Goal: Transaction & Acquisition: Purchase product/service

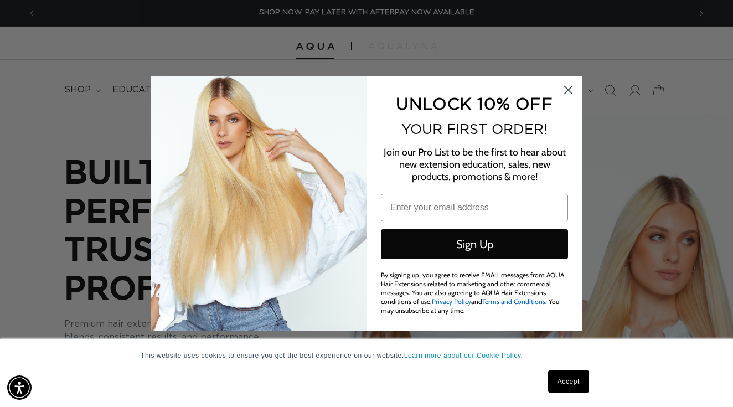
click at [570, 97] on circle "Close dialog" at bounding box center [568, 90] width 18 height 18
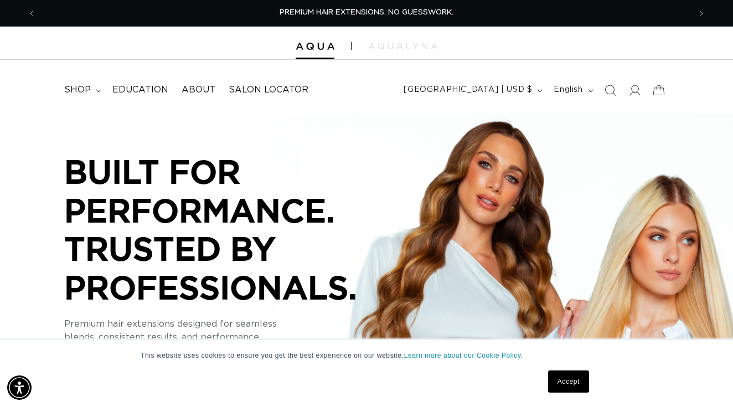
click at [563, 378] on link "Accept" at bounding box center [568, 381] width 41 height 22
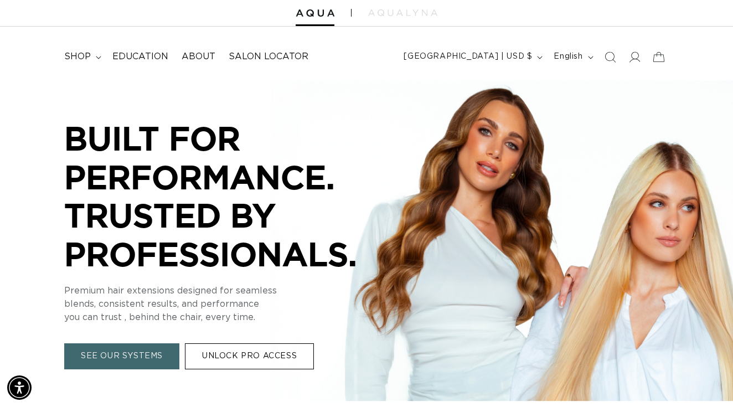
scroll to position [64, 0]
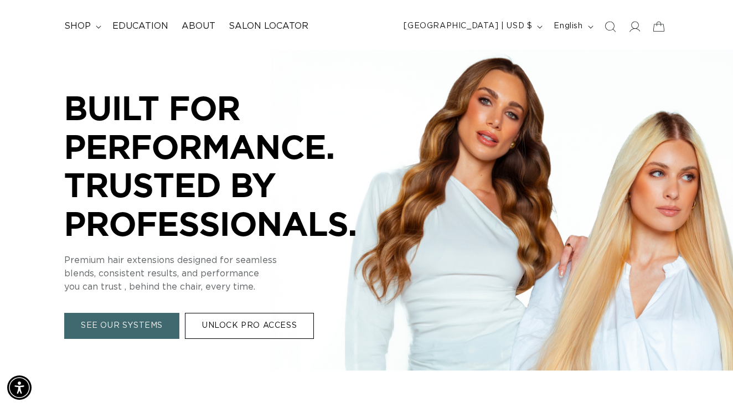
click at [268, 322] on link "UNLOCK PRO ACCESS" at bounding box center [249, 326] width 129 height 26
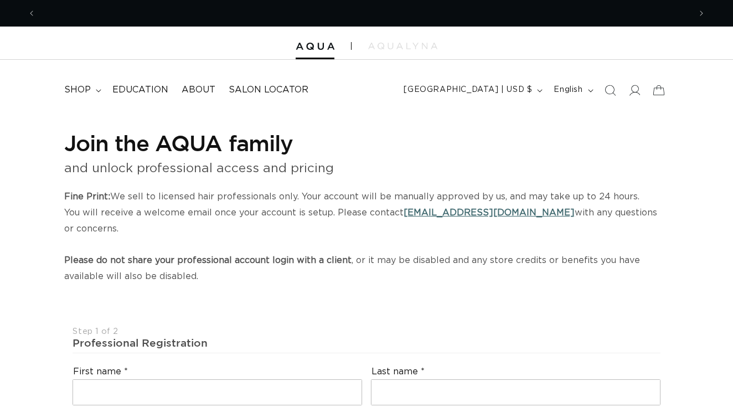
select select "US"
select select "[GEOGRAPHIC_DATA]"
click at [636, 89] on icon at bounding box center [634, 90] width 12 height 12
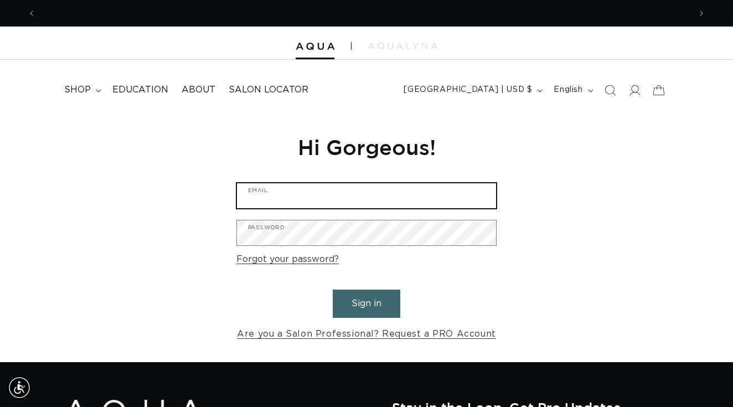
type input "ashleyp@huesalonballantyne.com"
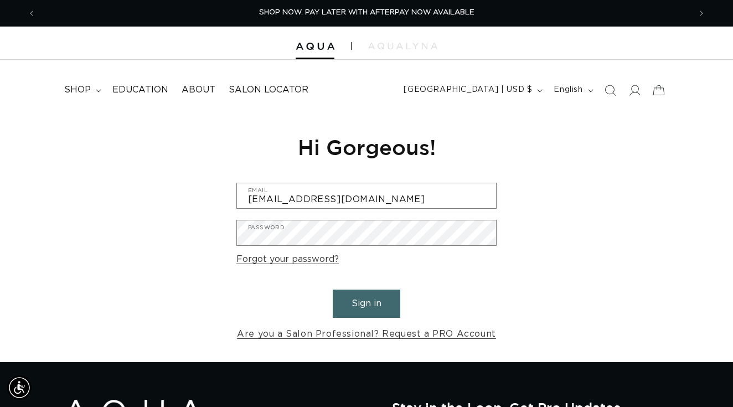
click at [364, 303] on button "Sign in" at bounding box center [367, 303] width 68 height 28
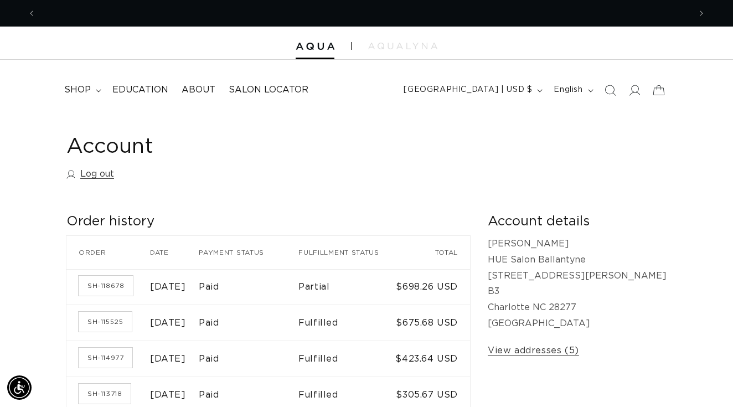
scroll to position [0, 1309]
click at [78, 88] on span "shop" at bounding box center [77, 90] width 27 height 12
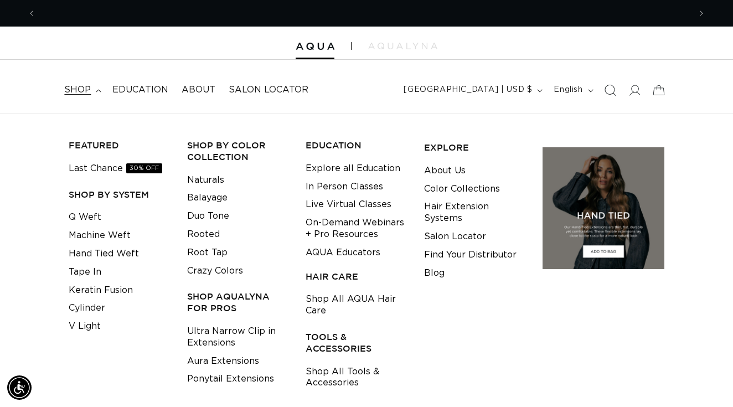
scroll to position [0, 654]
click at [637, 86] on icon at bounding box center [634, 90] width 12 height 12
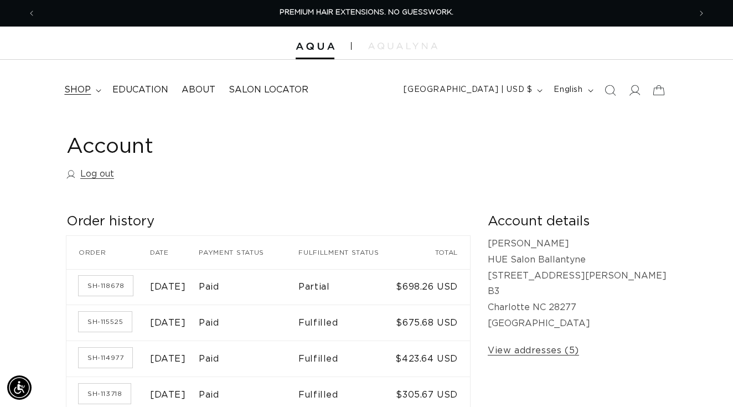
click at [83, 91] on span "shop" at bounding box center [77, 90] width 27 height 12
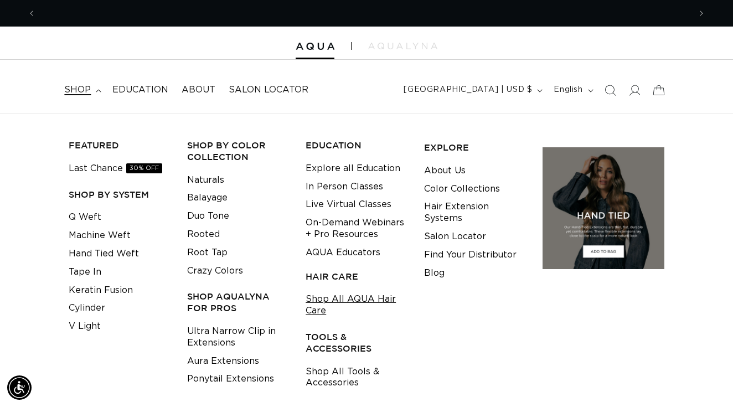
scroll to position [0, 654]
click at [317, 296] on link "Shop All AQUA Hair Care" at bounding box center [356, 305] width 101 height 30
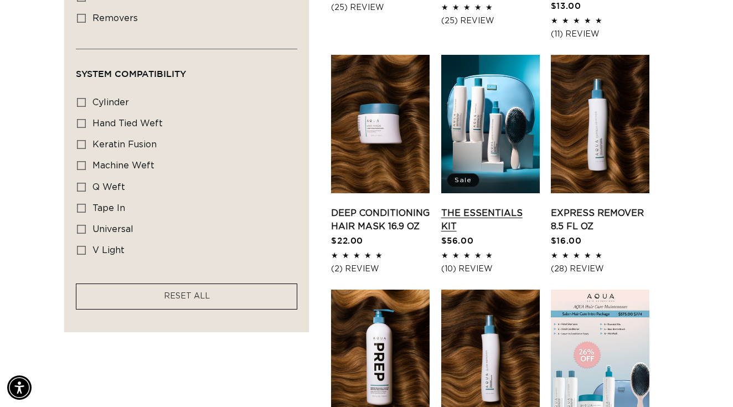
click at [487, 206] on link "The Essentials Kit" at bounding box center [490, 219] width 99 height 27
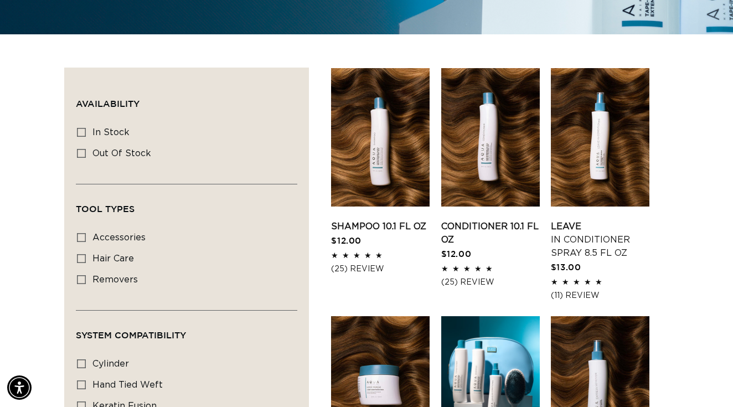
scroll to position [0, 654]
click at [484, 220] on link "Conditioner 10.1 fl oz" at bounding box center [490, 233] width 99 height 27
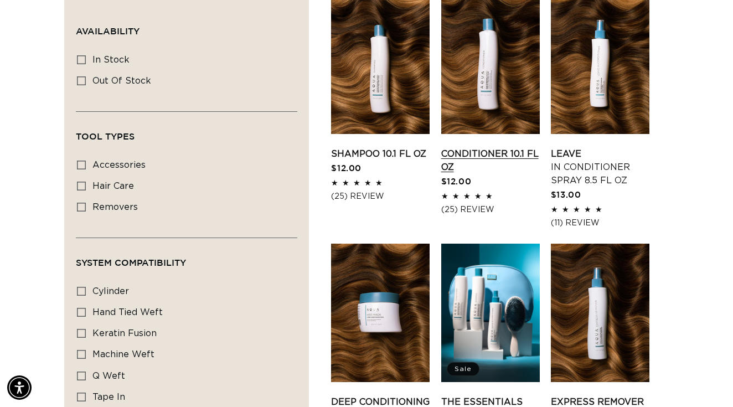
scroll to position [446, 0]
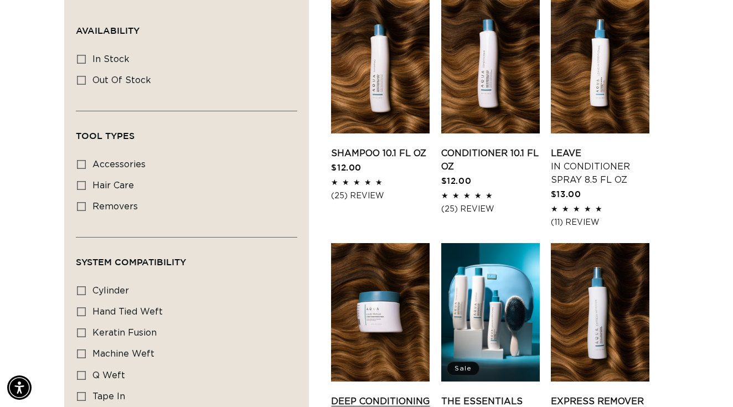
click at [398, 395] on link "Deep Conditioning Hair Mask 16.9 oz" at bounding box center [380, 408] width 99 height 27
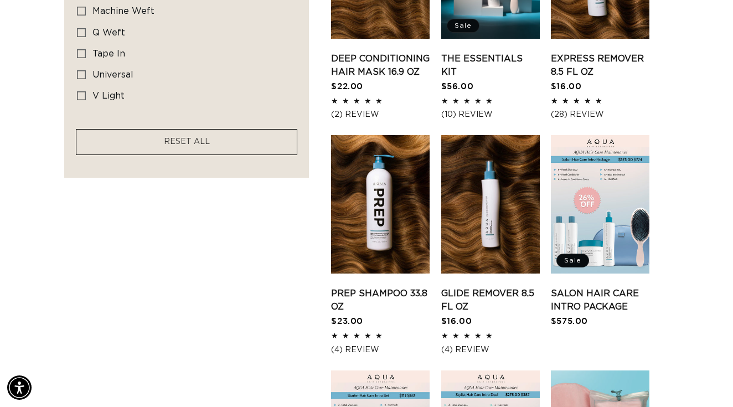
scroll to position [789, 0]
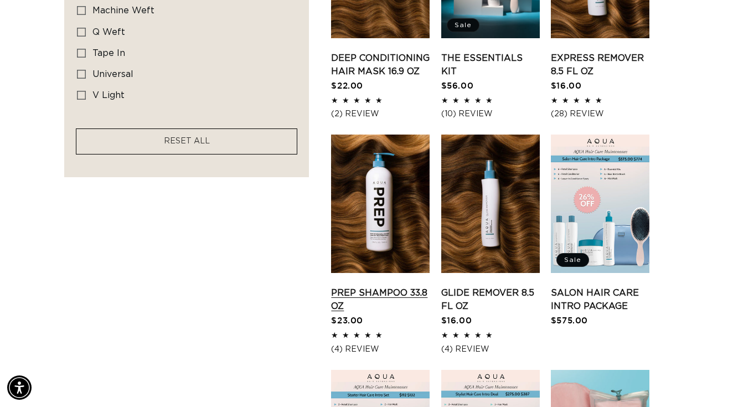
click at [379, 286] on link "Prep Shampoo 33.8 oz" at bounding box center [380, 299] width 99 height 27
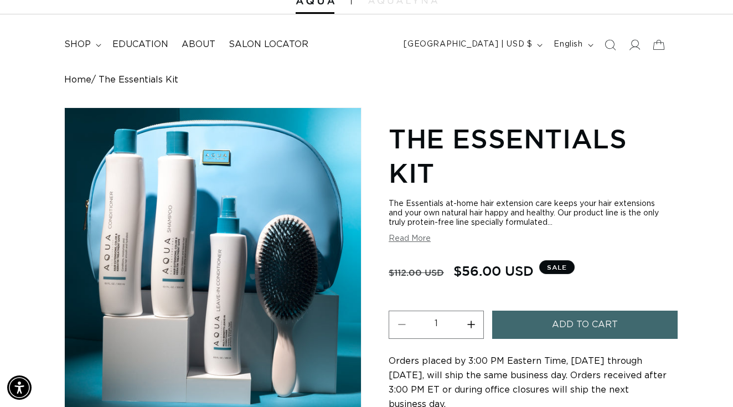
scroll to position [0, 654]
click at [472, 317] on button "Increase quantity for The Essentials Kit" at bounding box center [470, 325] width 25 height 28
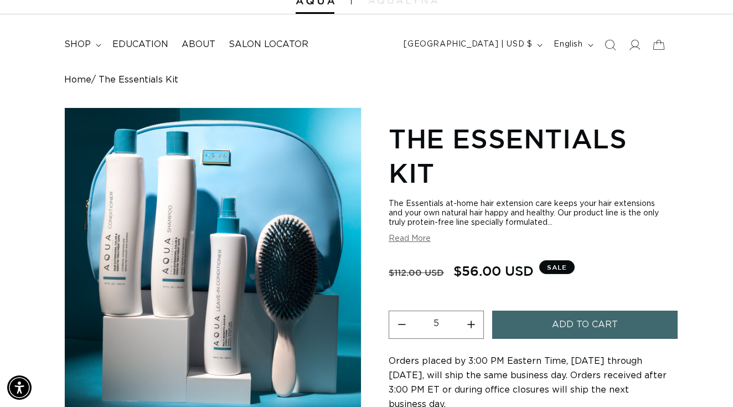
scroll to position [0, 0]
click at [472, 317] on button "Increase quantity for The Essentials Kit" at bounding box center [470, 325] width 25 height 28
type input "6"
click at [556, 313] on span "Add to cart" at bounding box center [585, 325] width 66 height 28
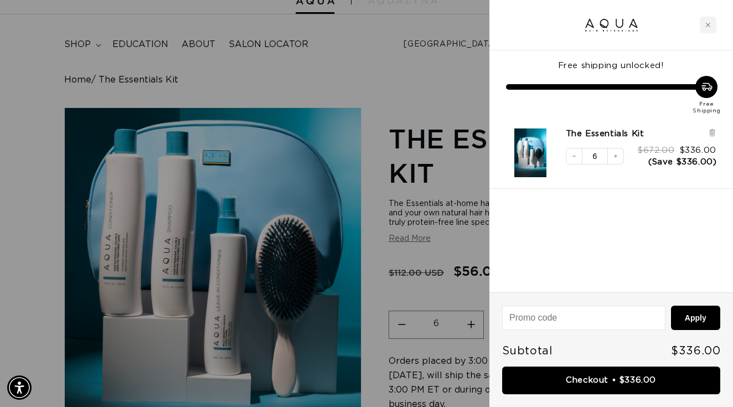
scroll to position [0, 1309]
click at [382, 149] on div at bounding box center [366, 203] width 733 height 407
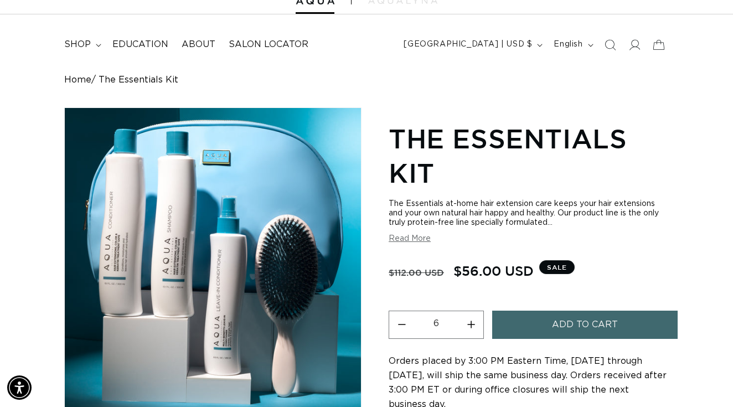
scroll to position [0, 0]
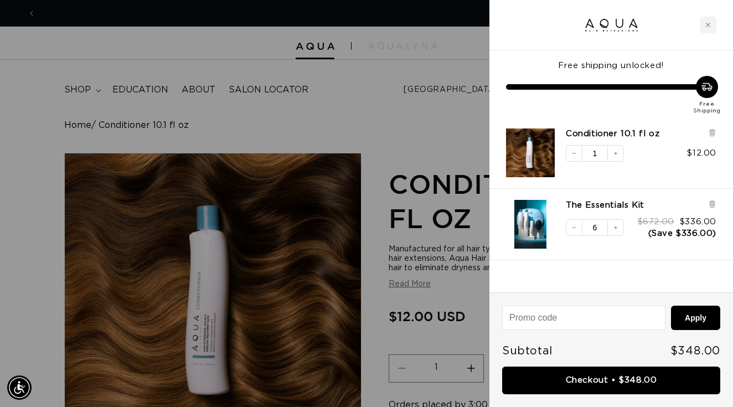
scroll to position [0, 654]
click at [386, 143] on div at bounding box center [366, 203] width 733 height 407
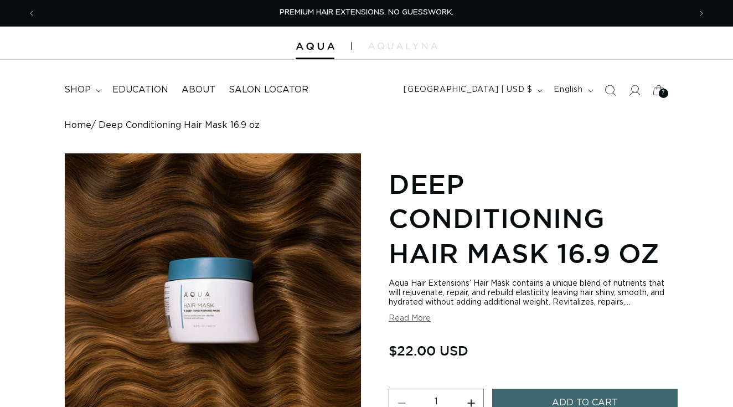
click at [607, 389] on span "Add to cart" at bounding box center [585, 403] width 66 height 28
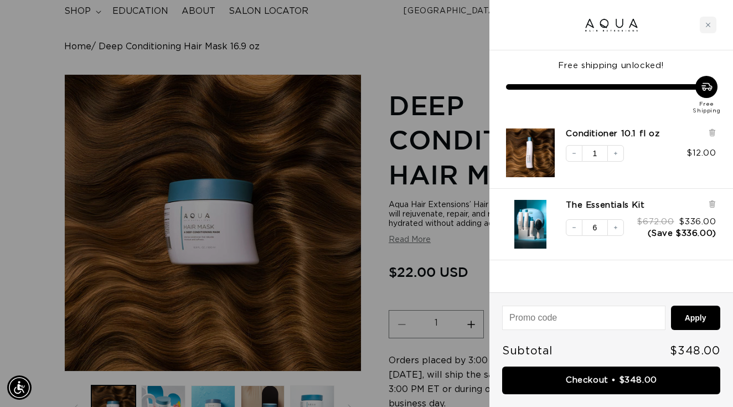
scroll to position [0, 654]
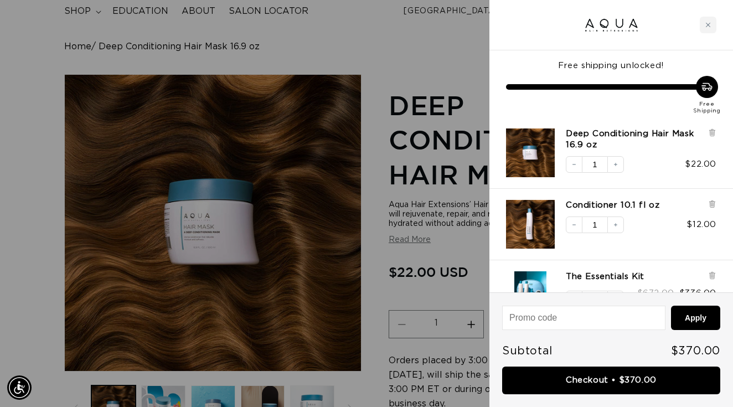
click at [60, 40] on div at bounding box center [366, 203] width 733 height 407
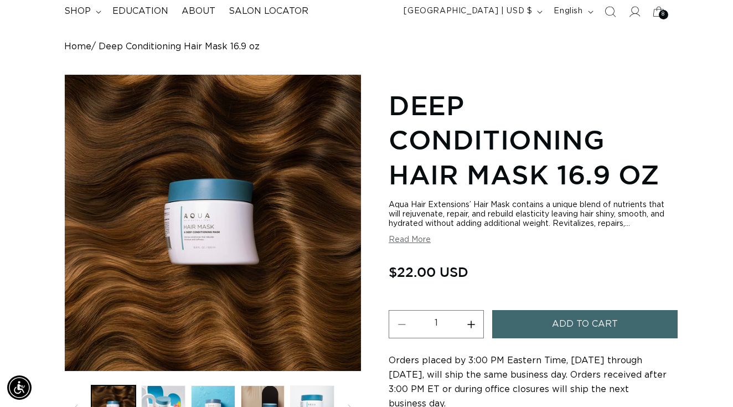
scroll to position [0, 1309]
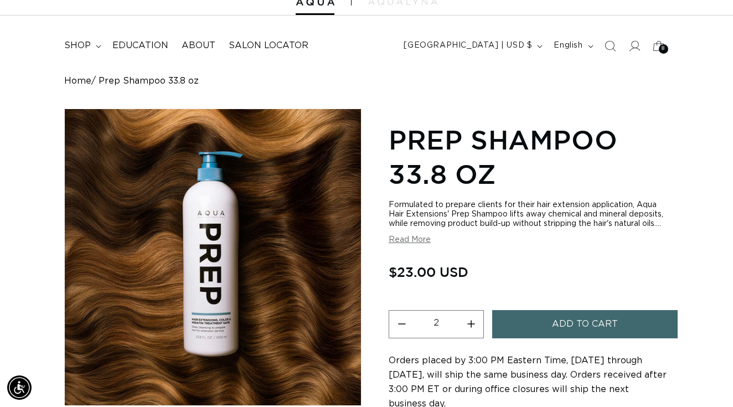
scroll to position [44, 0]
click at [530, 333] on button "Add to cart" at bounding box center [585, 324] width 186 height 28
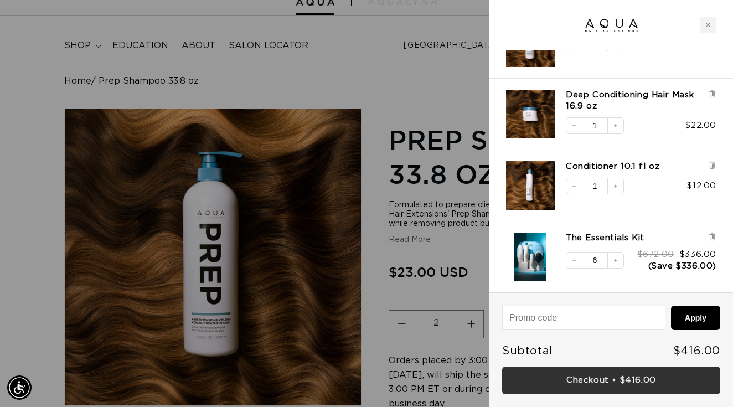
scroll to position [0, 0]
click at [589, 375] on link "Checkout • $416.00" at bounding box center [611, 380] width 218 height 28
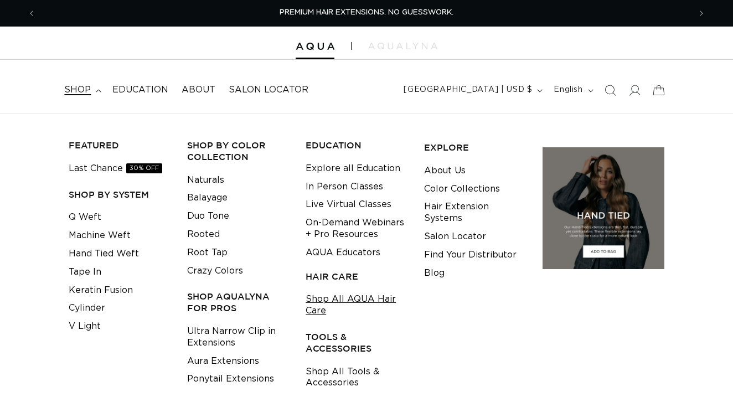
click at [342, 299] on link "Shop All AQUA Hair Care" at bounding box center [356, 305] width 101 height 30
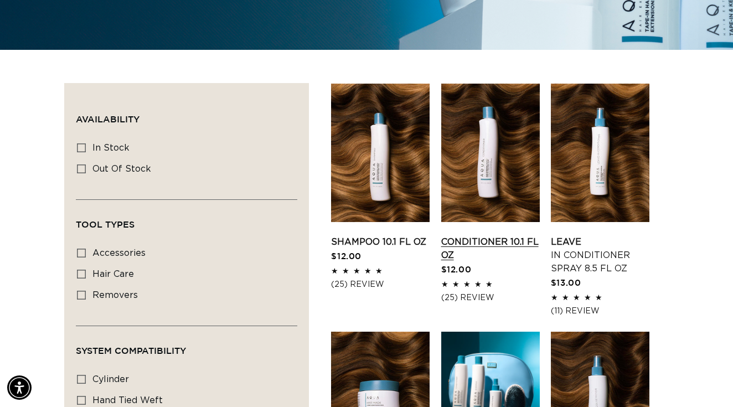
scroll to position [357, 0]
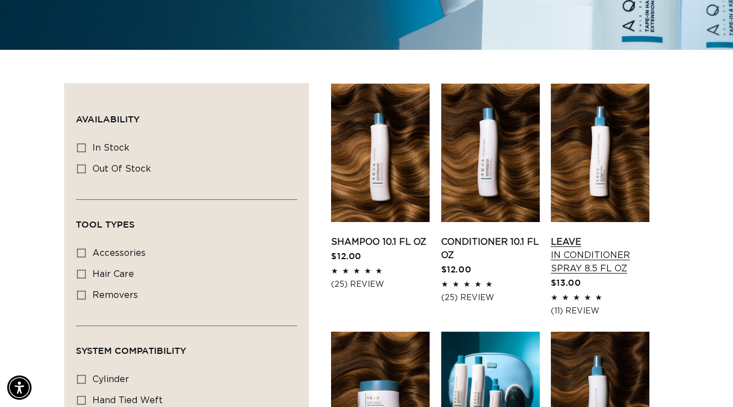
click at [580, 235] on link "Leave In Conditioner Spray 8.5 fl oz" at bounding box center [600, 255] width 99 height 40
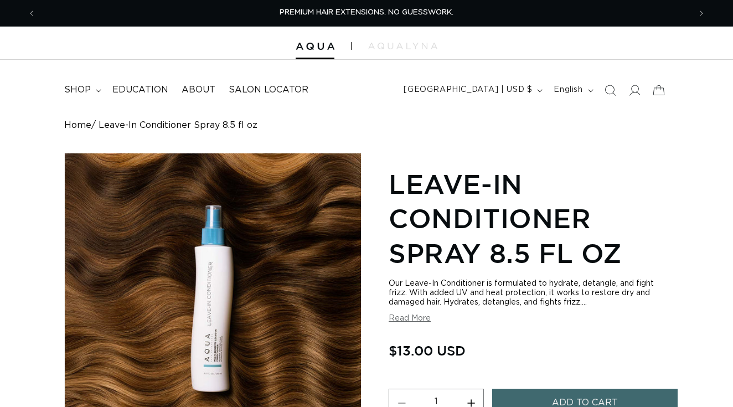
click at [472, 389] on button "Increase quantity for Leave-In Conditioner Spray 8.5 fl oz" at bounding box center [470, 403] width 25 height 28
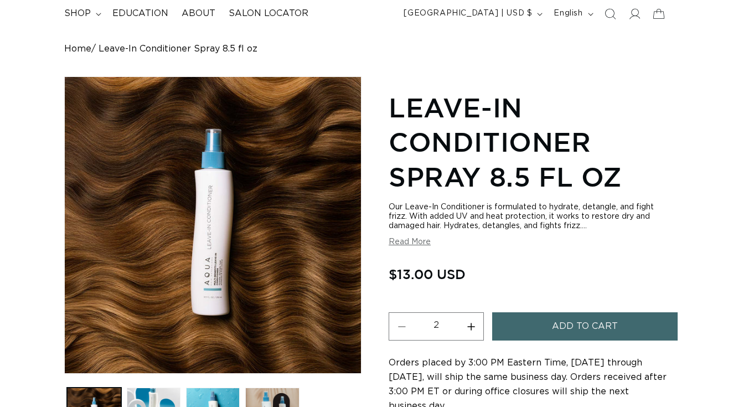
click at [472, 320] on button "Increase quantity for Leave-In Conditioner Spray 8.5 fl oz" at bounding box center [470, 326] width 25 height 28
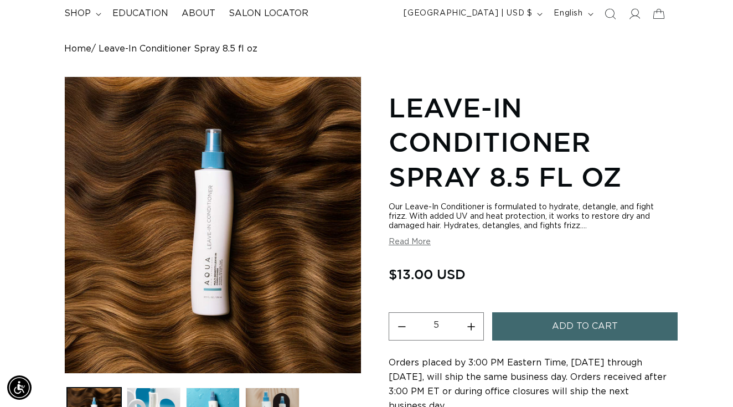
scroll to position [0, 654]
click at [472, 321] on button "Increase quantity for Leave-In Conditioner Spray 8.5 fl oz" at bounding box center [470, 326] width 25 height 28
type input "6"
click at [546, 319] on button "Add to cart" at bounding box center [585, 326] width 186 height 28
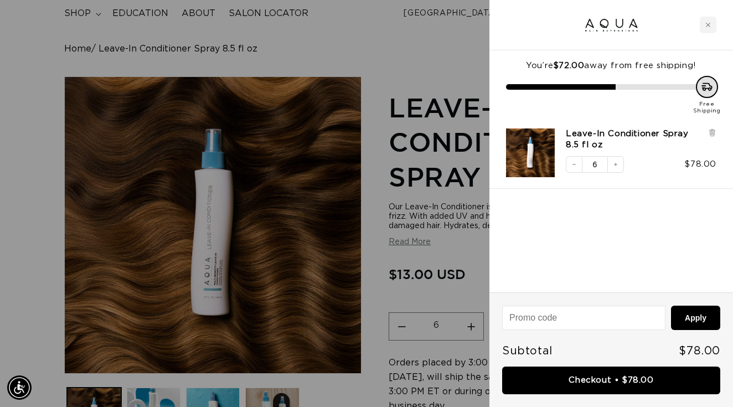
scroll to position [0, 1309]
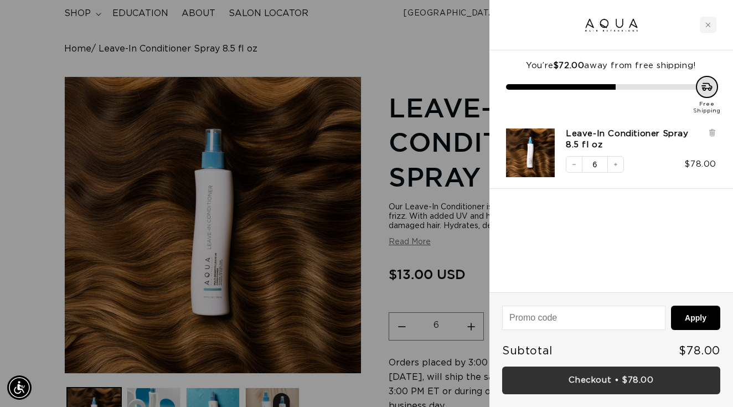
click at [565, 378] on link "Checkout • $78.00" at bounding box center [611, 380] width 218 height 28
